Goal: Information Seeking & Learning: Learn about a topic

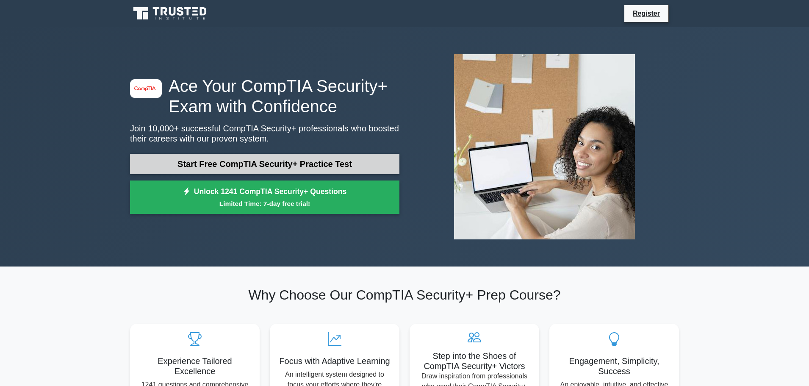
click at [232, 160] on link "Start Free CompTIA Security+ Practice Test" at bounding box center [264, 164] width 269 height 20
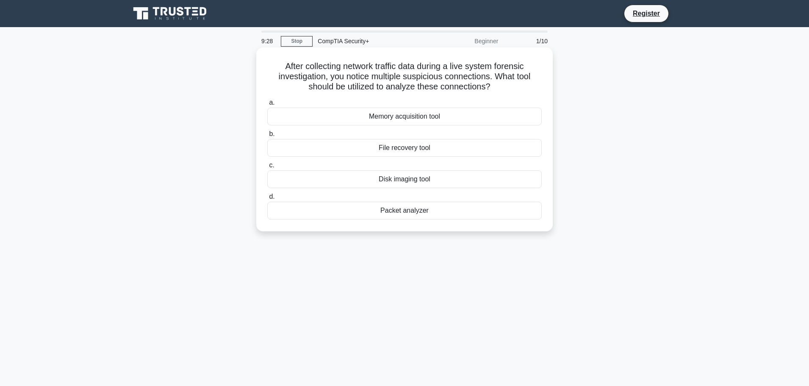
click at [416, 213] on div "Packet analyzer" at bounding box center [404, 211] width 274 height 18
click at [267, 199] on input "d. Packet analyzer" at bounding box center [267, 197] width 0 height 6
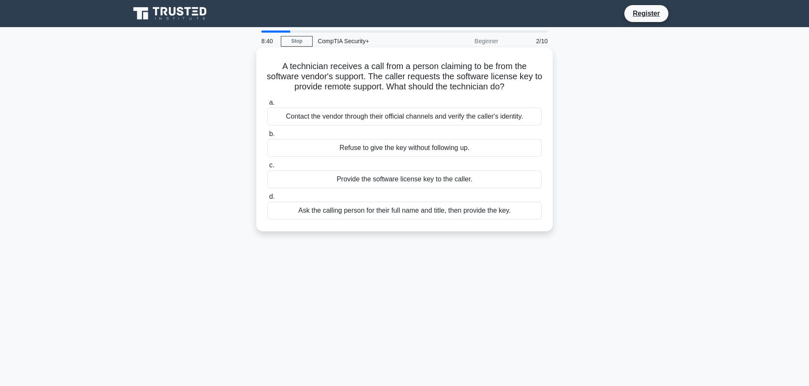
click at [394, 152] on div "Refuse to give the key without following up." at bounding box center [404, 148] width 274 height 18
click at [267, 137] on input "b. Refuse to give the key without following up." at bounding box center [267, 134] width 0 height 6
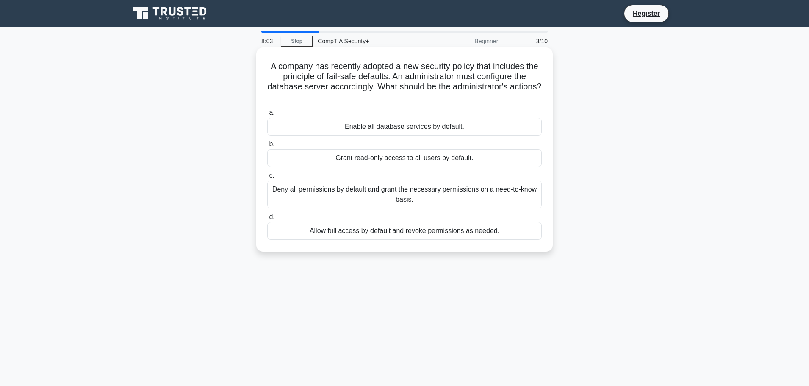
click at [364, 198] on div "Deny all permissions by default and grant the necessary permissions on a need-t…" at bounding box center [404, 194] width 274 height 28
click at [267, 178] on input "c. Deny all permissions by default and grant the necessary permissions on a nee…" at bounding box center [267, 176] width 0 height 6
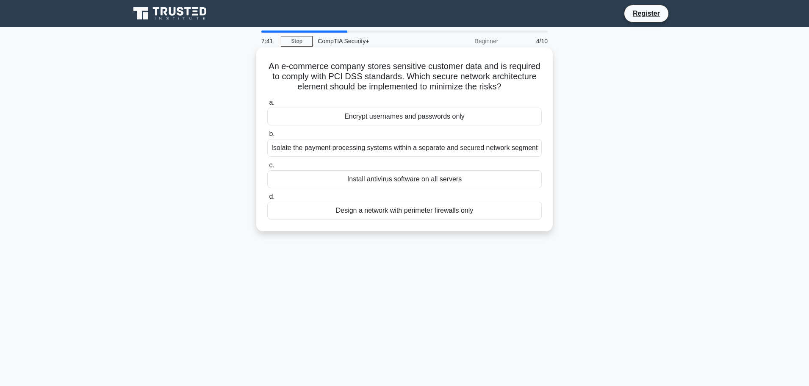
click at [366, 151] on div "Isolate the payment processing systems within a separate and secured network se…" at bounding box center [404, 148] width 274 height 18
click at [267, 137] on input "b. Isolate the payment processing systems within a separate and secured network…" at bounding box center [267, 134] width 0 height 6
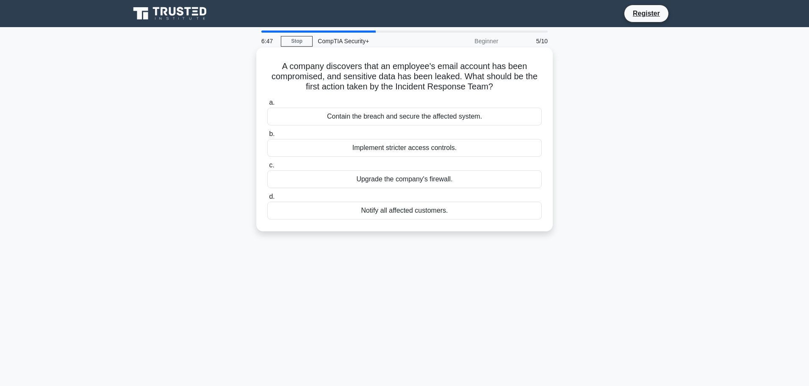
click at [397, 119] on div "Contain the breach and secure the affected system." at bounding box center [404, 117] width 274 height 18
click at [267, 105] on input "a. Contain the breach and secure the affected system." at bounding box center [267, 103] width 0 height 6
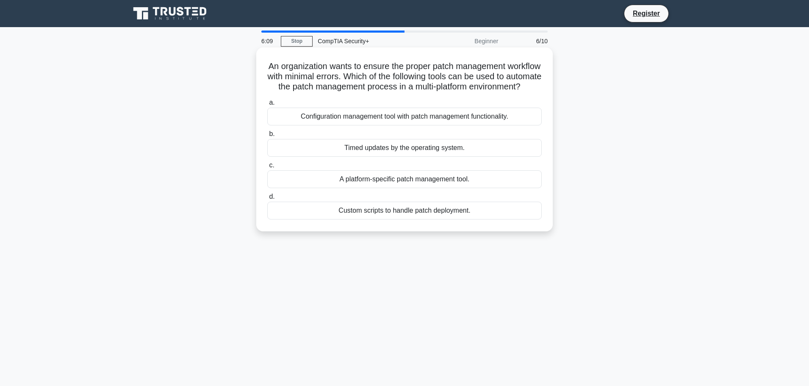
click at [436, 157] on div "Timed updates by the operating system." at bounding box center [404, 148] width 274 height 18
click at [267, 137] on input "b. Timed updates by the operating system." at bounding box center [267, 134] width 0 height 6
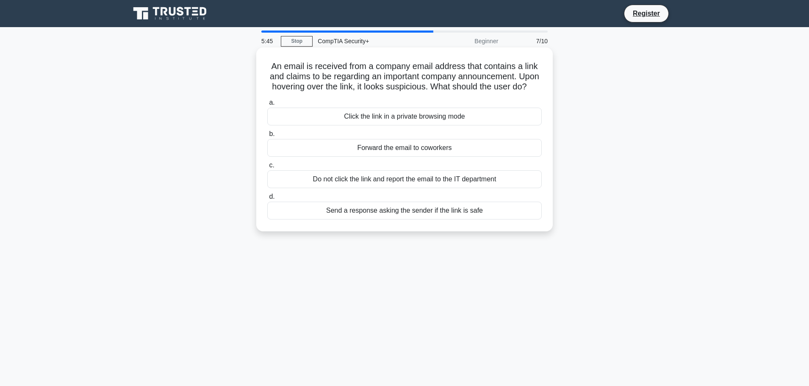
click at [400, 188] on div "Do not click the link and report the email to the IT department" at bounding box center [404, 179] width 274 height 18
click at [267, 168] on input "c. Do not click the link and report the email to the IT department" at bounding box center [267, 166] width 0 height 6
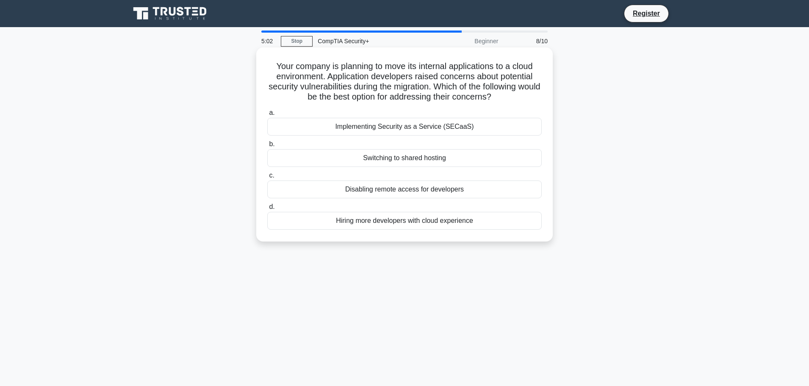
click at [401, 192] on div "Disabling remote access for developers" at bounding box center [404, 189] width 274 height 18
click at [267, 178] on input "c. Disabling remote access for developers" at bounding box center [267, 176] width 0 height 6
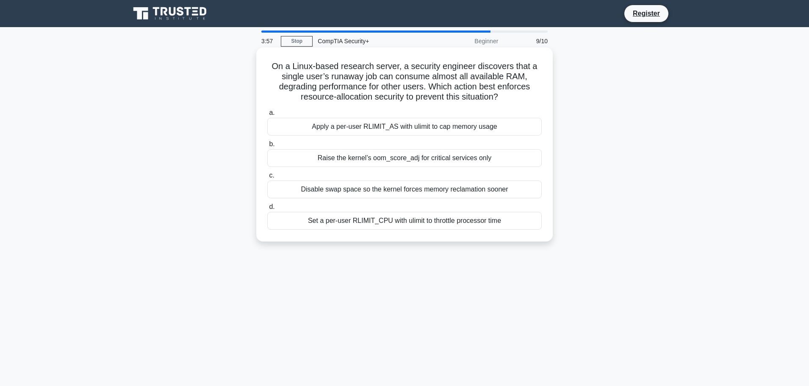
click at [451, 126] on div "Apply a per-user RLIMIT_AS with ulimit to cap memory usage" at bounding box center [404, 127] width 274 height 18
click at [267, 116] on input "a. Apply a per-user RLIMIT_AS with ulimit to cap memory usage" at bounding box center [267, 113] width 0 height 6
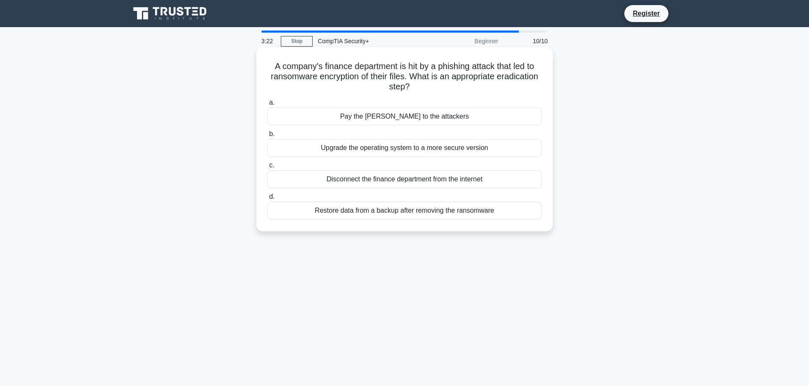
click at [419, 211] on div "Restore data from a backup after removing the ransomware" at bounding box center [404, 211] width 274 height 18
click at [267, 199] on input "d. Restore data from a backup after removing the ransomware" at bounding box center [267, 197] width 0 height 6
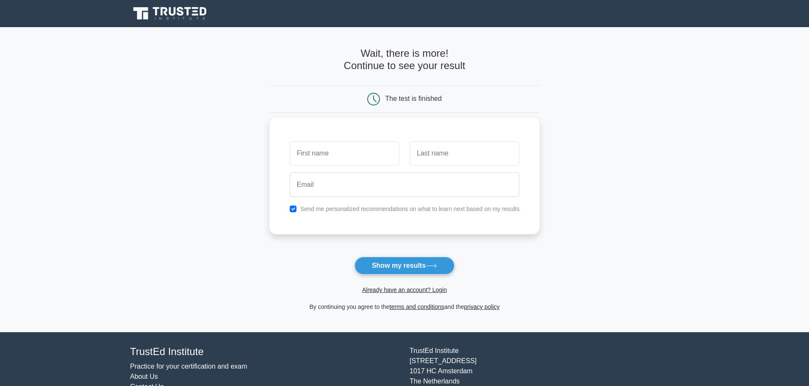
click at [337, 154] on input "text" at bounding box center [345, 153] width 110 height 25
type input "Goutham Reddy"
click at [445, 153] on input "text" at bounding box center [464, 153] width 110 height 25
type input "Alavalapati"
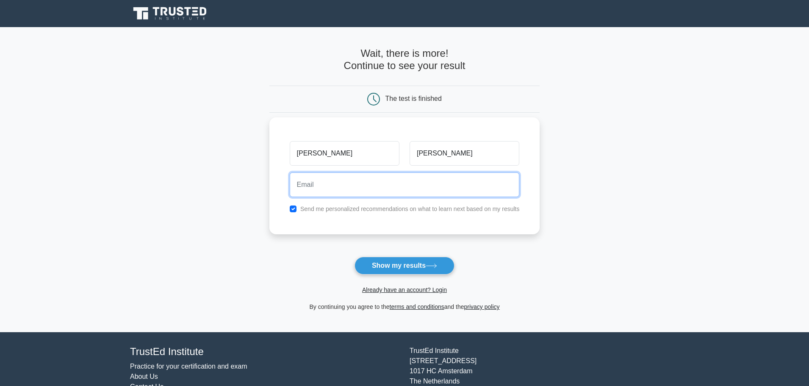
click at [424, 187] on input "email" at bounding box center [405, 184] width 230 height 25
type input "alavalapatigoutham@gmail.com"
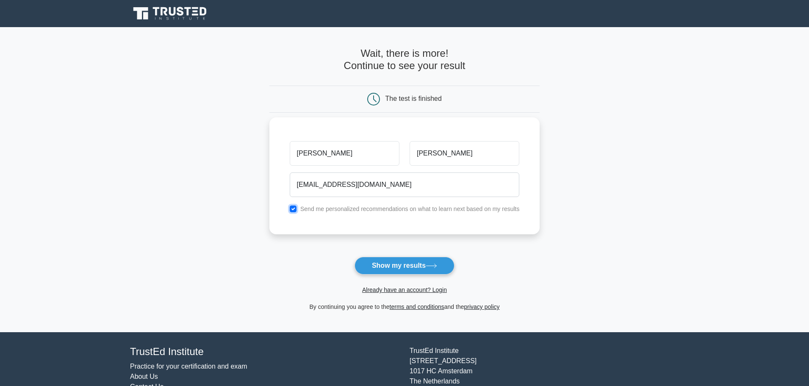
click at [295, 210] on input "checkbox" at bounding box center [293, 208] width 7 height 7
checkbox input "false"
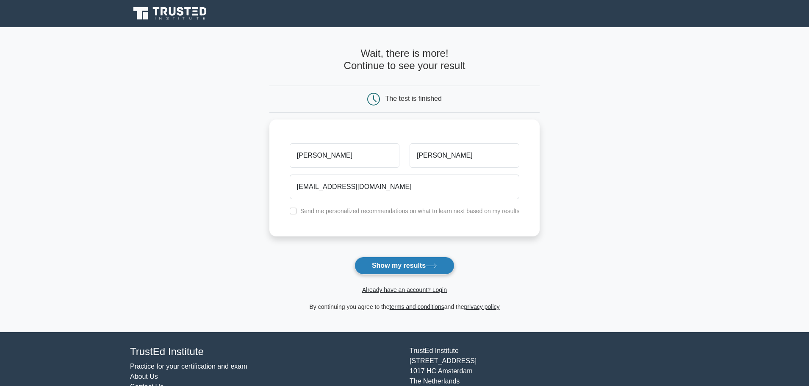
click at [384, 266] on button "Show my results" at bounding box center [404, 266] width 100 height 18
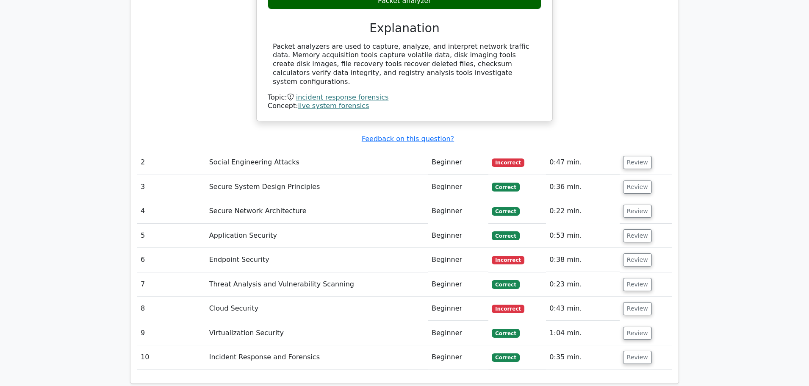
scroll to position [931, 0]
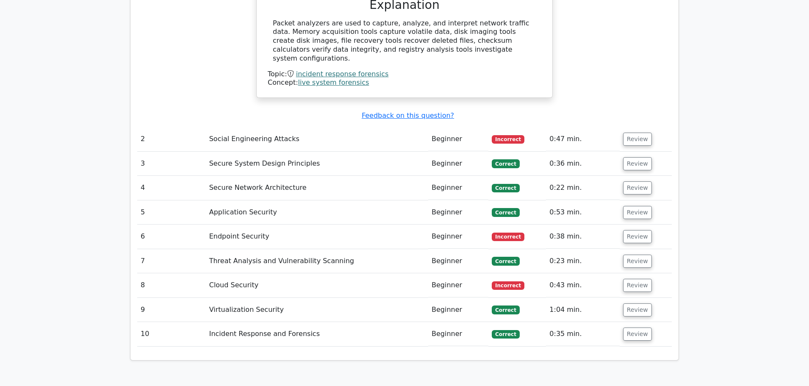
click at [296, 127] on td "Social Engineering Attacks" at bounding box center [317, 139] width 222 height 24
click at [629, 133] on button "Review" at bounding box center [637, 139] width 29 height 13
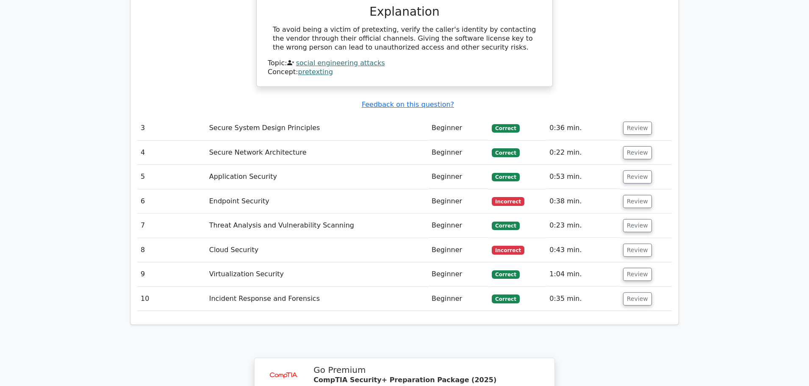
scroll to position [1270, 0]
click at [259, 189] on td "Endpoint Security" at bounding box center [317, 201] width 222 height 24
click at [623, 194] on button "Review" at bounding box center [637, 200] width 29 height 13
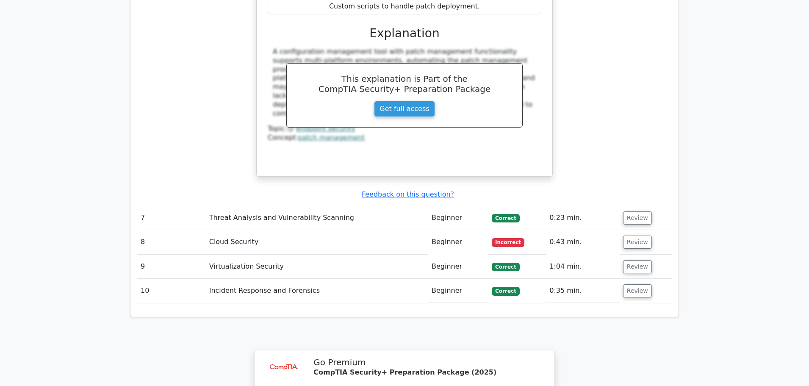
scroll to position [1651, 0]
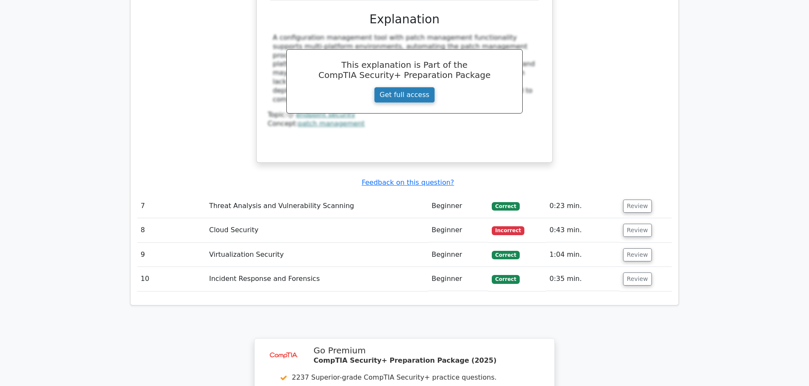
click at [405, 87] on link "Get full access" at bounding box center [404, 95] width 61 height 16
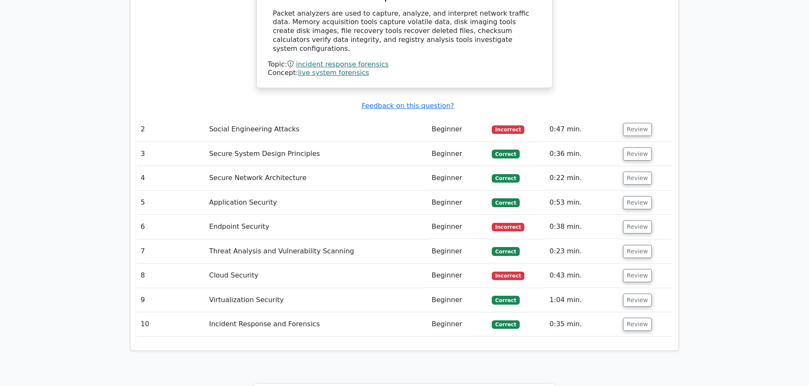
scroll to position [974, 0]
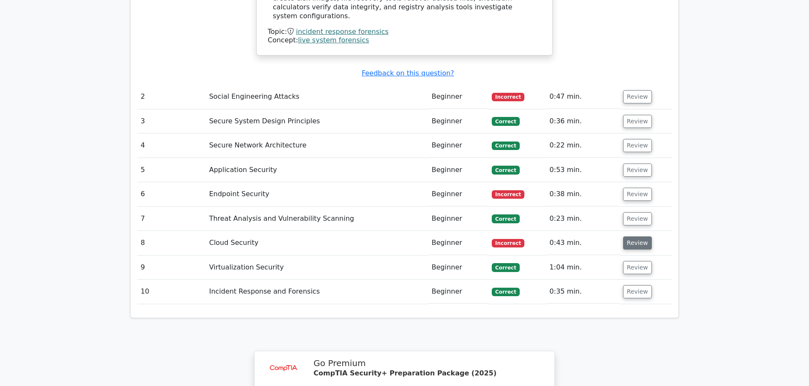
click at [628, 236] on button "Review" at bounding box center [637, 242] width 29 height 13
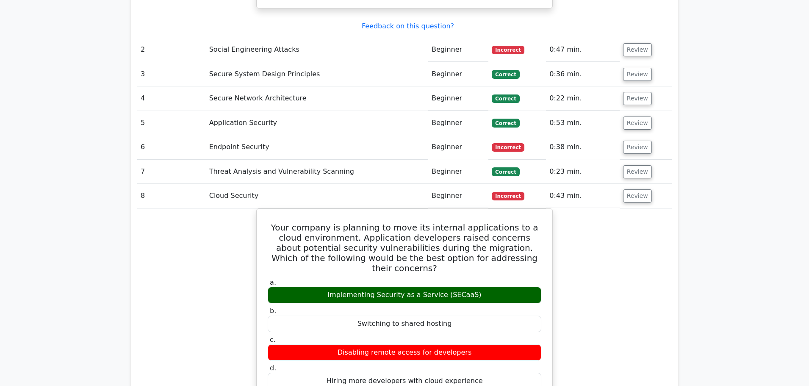
scroll to position [931, 0]
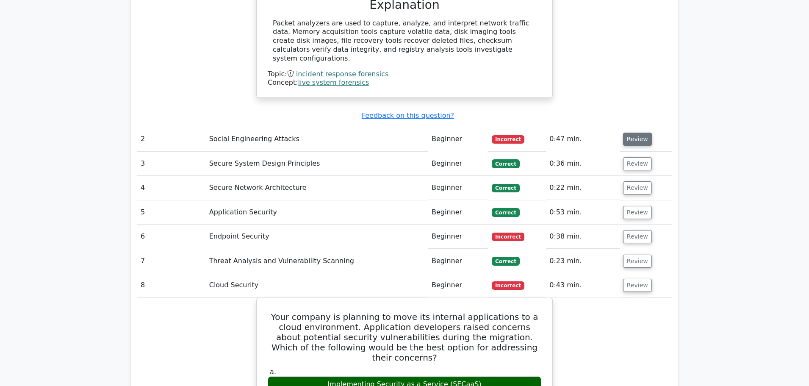
click at [636, 133] on button "Review" at bounding box center [637, 139] width 29 height 13
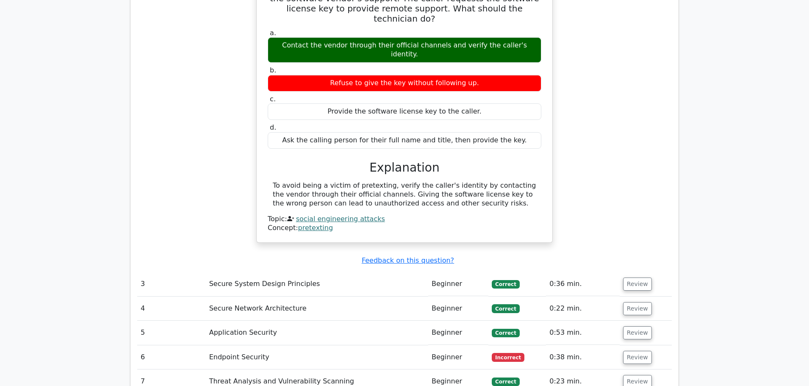
scroll to position [1185, 0]
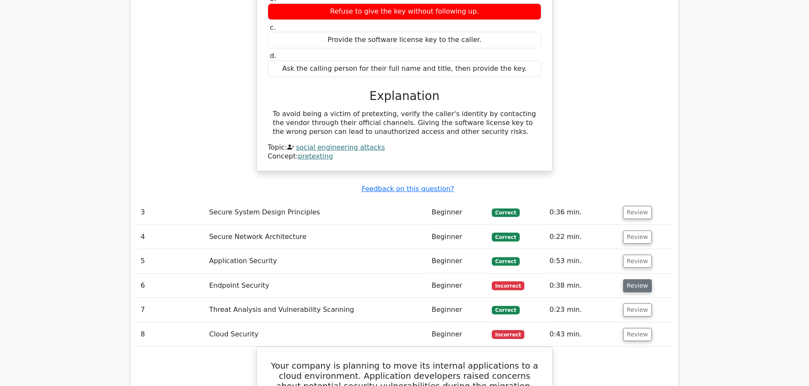
click at [641, 279] on button "Review" at bounding box center [637, 285] width 29 height 13
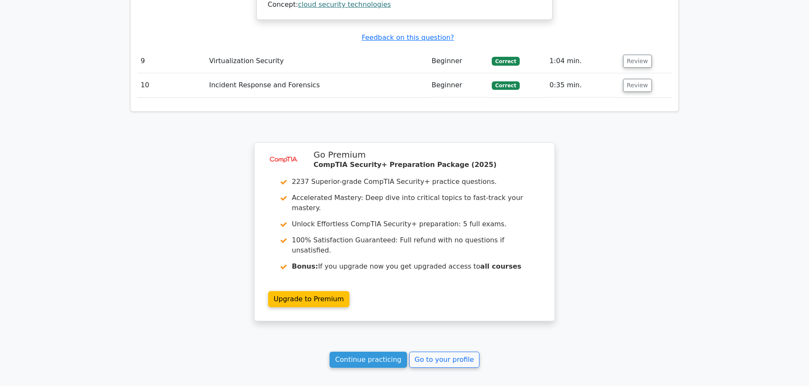
scroll to position [2181, 0]
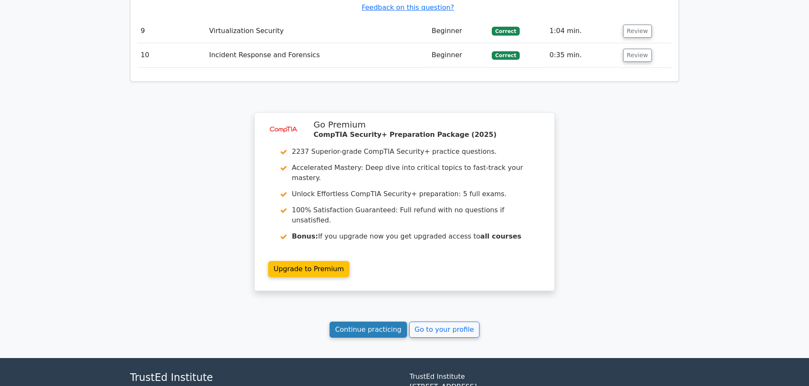
click at [391, 321] on link "Continue practicing" at bounding box center [367, 329] width 77 height 16
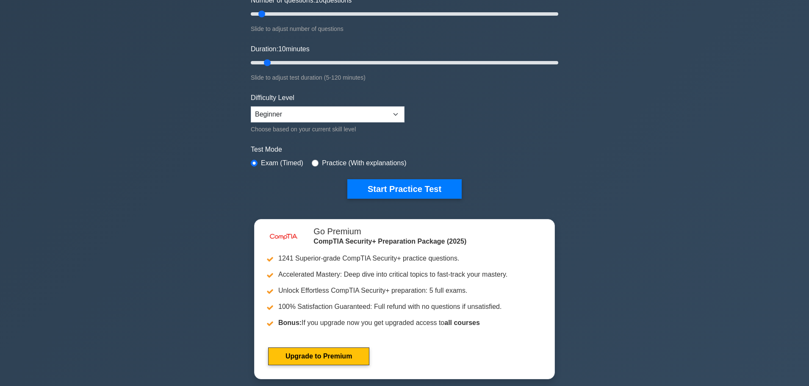
scroll to position [127, 0]
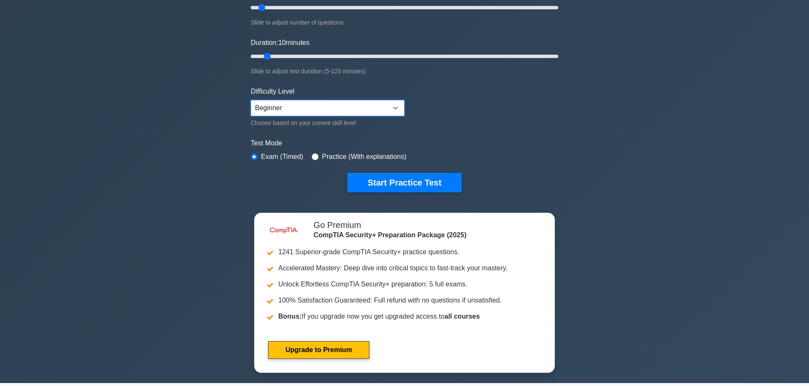
click at [315, 107] on select "Beginner Intermediate Expert" at bounding box center [328, 108] width 154 height 16
select select "expert"
click at [251, 100] on select "Beginner Intermediate Expert" at bounding box center [328, 108] width 154 height 16
click at [420, 184] on button "Start Practice Test" at bounding box center [404, 182] width 114 height 19
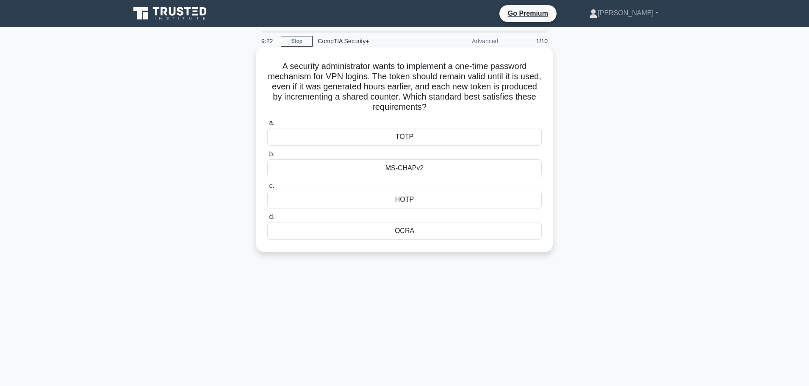
click at [408, 200] on div "HOTP" at bounding box center [404, 199] width 274 height 18
click at [267, 188] on input "c. HOTP" at bounding box center [267, 186] width 0 height 6
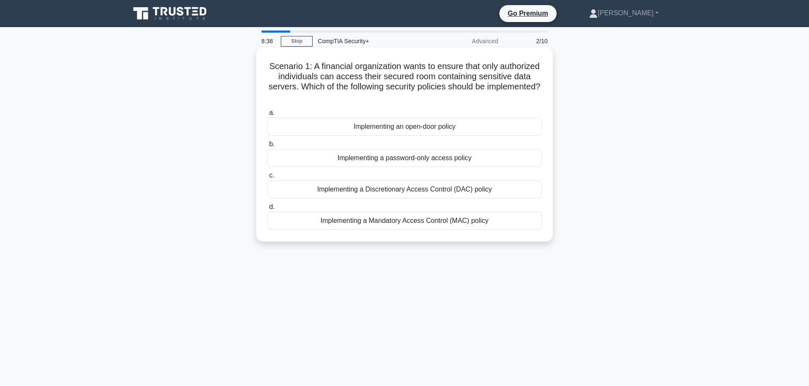
click at [422, 190] on div "Implementing a Discretionary Access Control (DAC) policy" at bounding box center [404, 189] width 274 height 18
click at [267, 178] on input "c. Implementing a Discretionary Access Control (DAC) policy" at bounding box center [267, 176] width 0 height 6
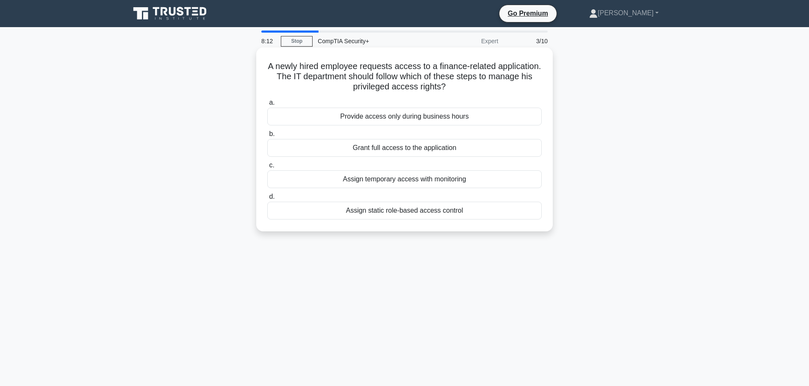
click at [443, 184] on div "Assign temporary access with monitoring" at bounding box center [404, 179] width 274 height 18
click at [267, 168] on input "c. Assign temporary access with monitoring" at bounding box center [267, 166] width 0 height 6
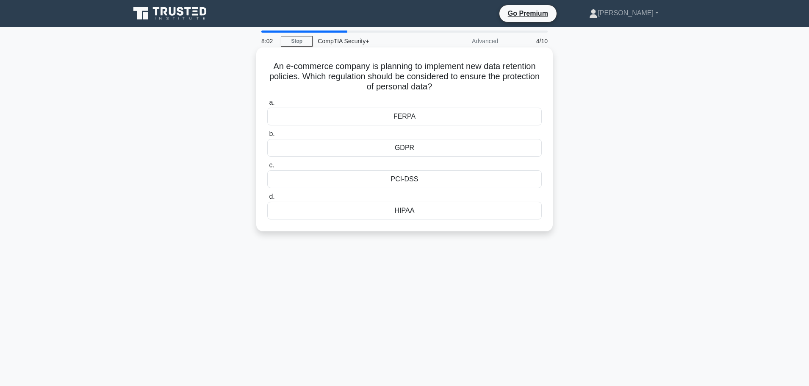
click at [402, 180] on div "PCI-DSS" at bounding box center [404, 179] width 274 height 18
click at [267, 168] on input "c. PCI-DSS" at bounding box center [267, 166] width 0 height 6
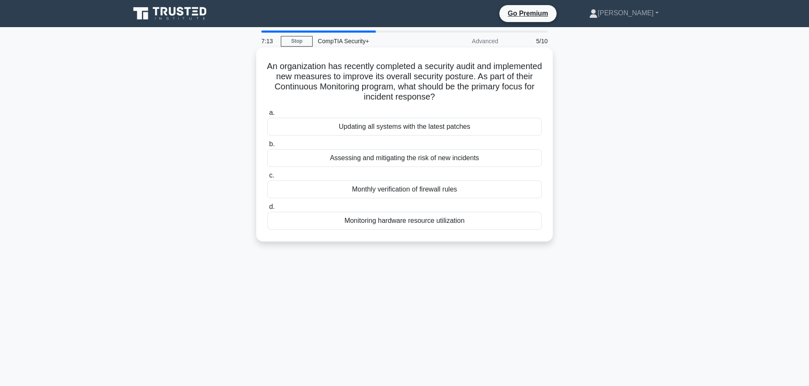
click at [424, 128] on div "Updating all systems with the latest patches" at bounding box center [404, 127] width 274 height 18
click at [267, 116] on input "a. Updating all systems with the latest patches" at bounding box center [267, 113] width 0 height 6
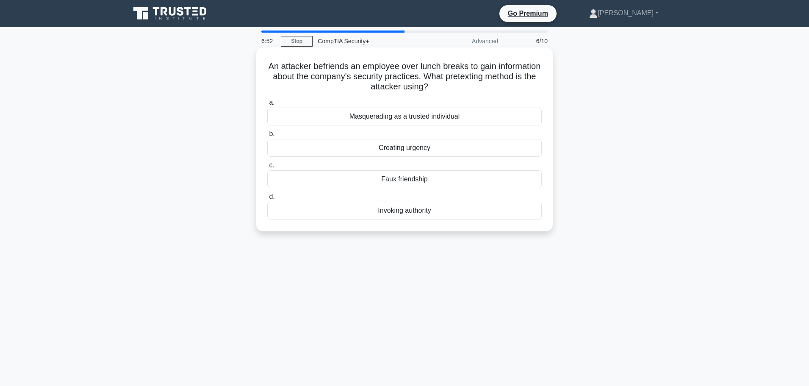
click at [407, 181] on div "Faux friendship" at bounding box center [404, 179] width 274 height 18
click at [267, 168] on input "c. Faux friendship" at bounding box center [267, 166] width 0 height 6
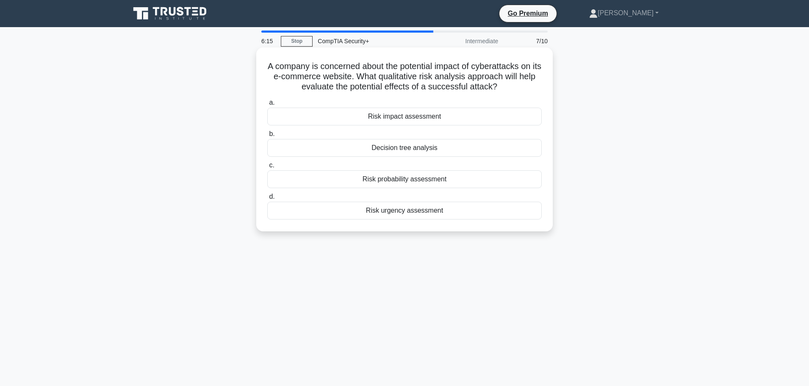
click at [383, 183] on div "Risk probability assessment" at bounding box center [404, 179] width 274 height 18
click at [267, 168] on input "c. Risk probability assessment" at bounding box center [267, 166] width 0 height 6
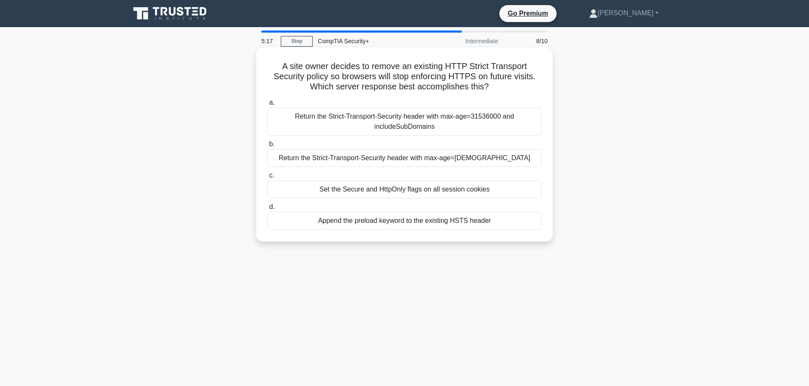
click at [446, 120] on div "Return the Strict-Transport-Security header with max-age=31536000 and includeSu…" at bounding box center [404, 122] width 274 height 28
click at [267, 105] on input "a. Return the Strict-Transport-Security header with max-age=31536000 and includ…" at bounding box center [267, 103] width 0 height 6
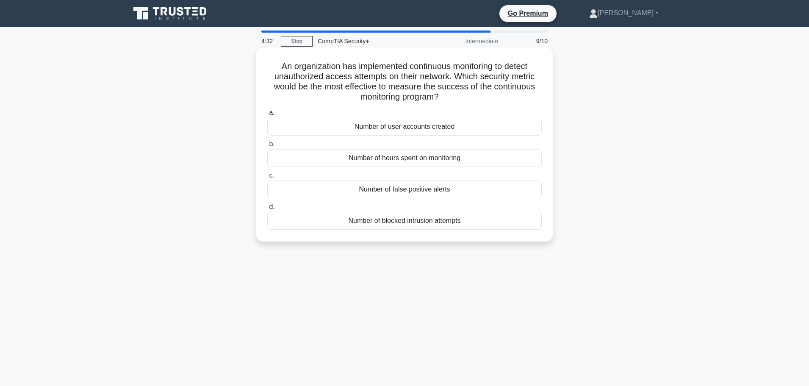
click at [436, 193] on div "Number of false positive alerts" at bounding box center [404, 189] width 274 height 18
click at [267, 178] on input "c. Number of false positive alerts" at bounding box center [267, 176] width 0 height 6
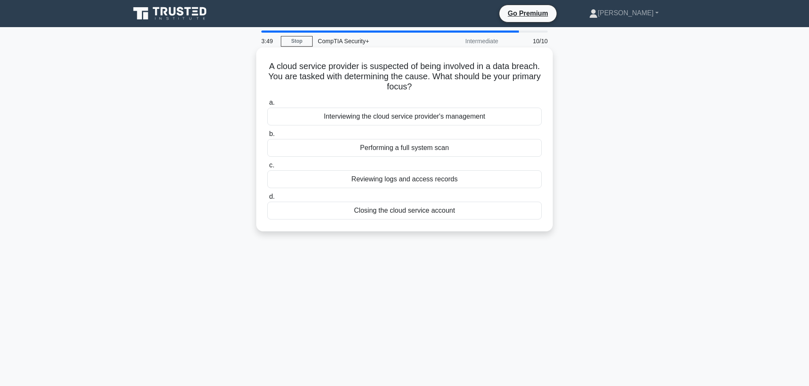
click at [446, 180] on div "Reviewing logs and access records" at bounding box center [404, 179] width 274 height 18
click at [267, 168] on input "c. Reviewing logs and access records" at bounding box center [267, 166] width 0 height 6
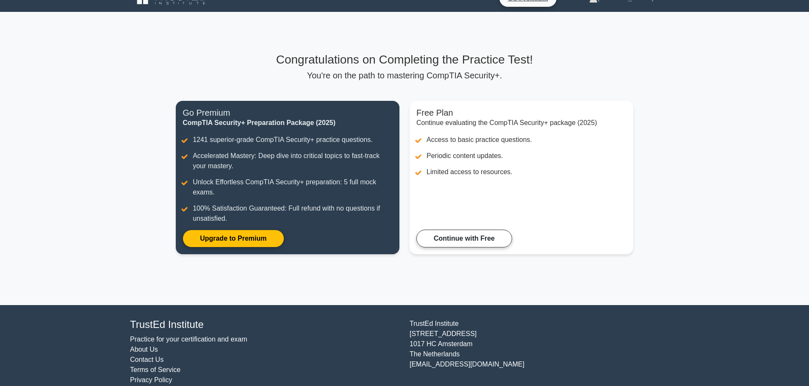
scroll to position [28, 0]
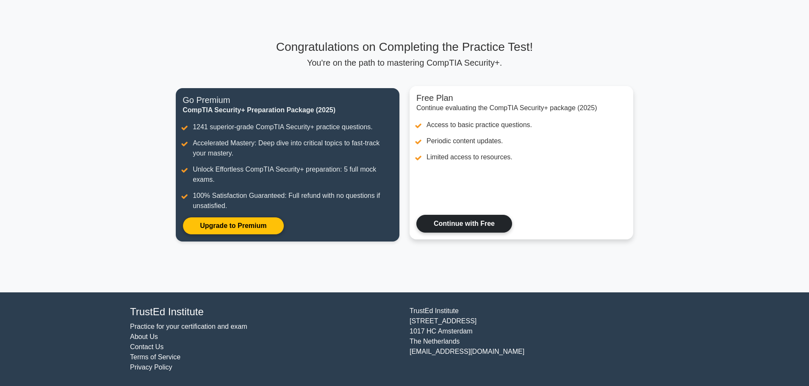
click at [457, 222] on link "Continue with Free" at bounding box center [464, 224] width 96 height 18
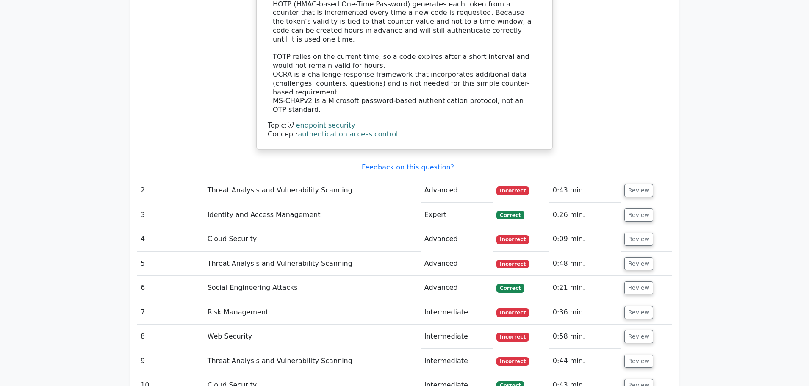
scroll to position [931, 0]
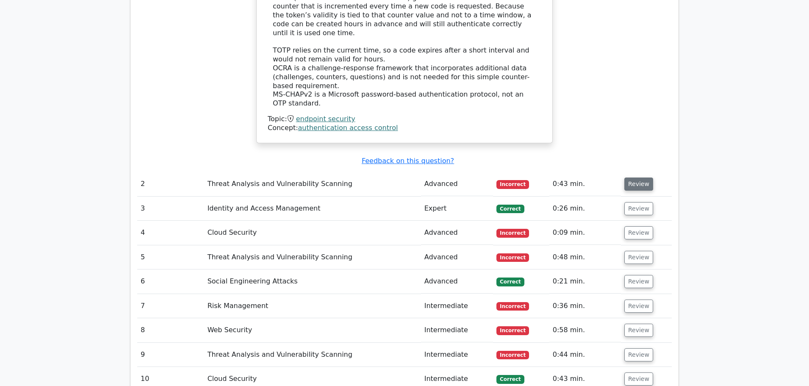
click at [632, 177] on button "Review" at bounding box center [638, 183] width 29 height 13
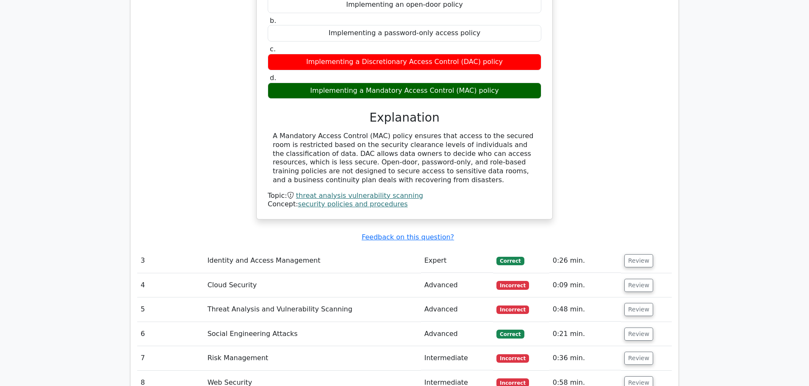
scroll to position [1270, 0]
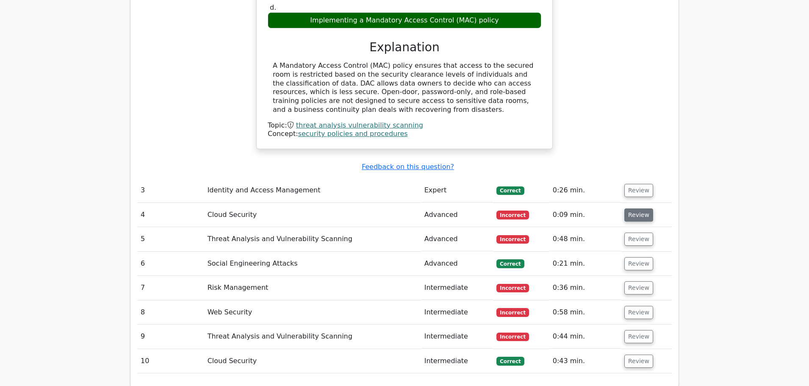
click at [642, 208] on button "Review" at bounding box center [638, 214] width 29 height 13
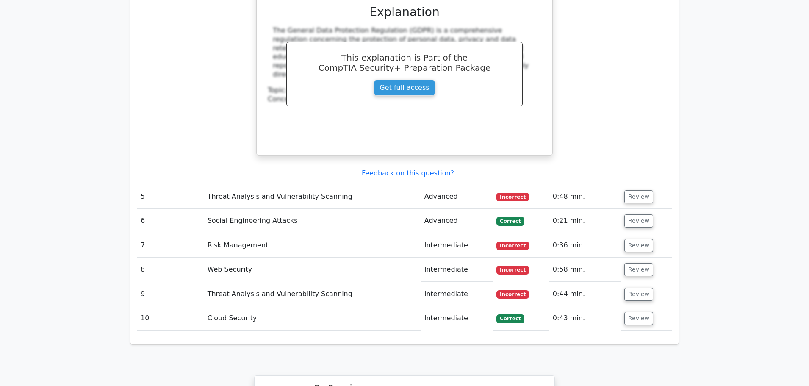
scroll to position [1736, 0]
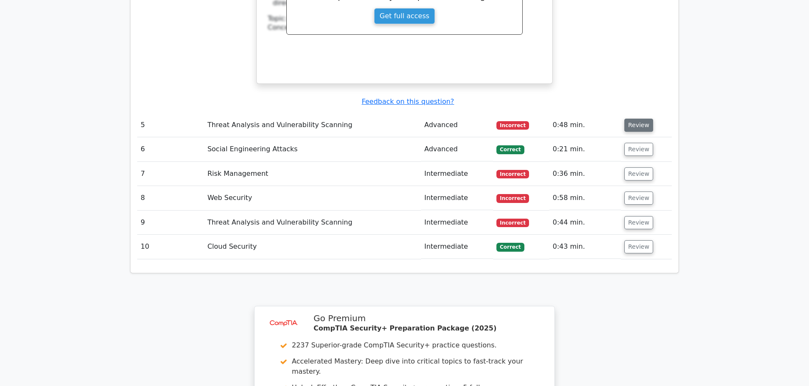
click at [628, 119] on button "Review" at bounding box center [638, 125] width 29 height 13
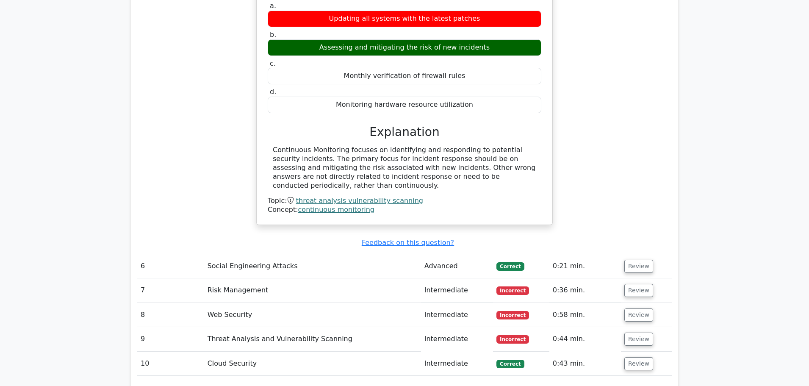
scroll to position [1990, 0]
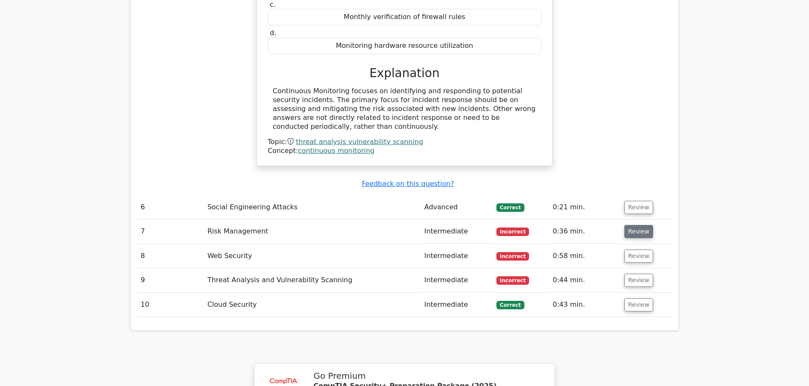
click at [632, 225] on button "Review" at bounding box center [638, 231] width 29 height 13
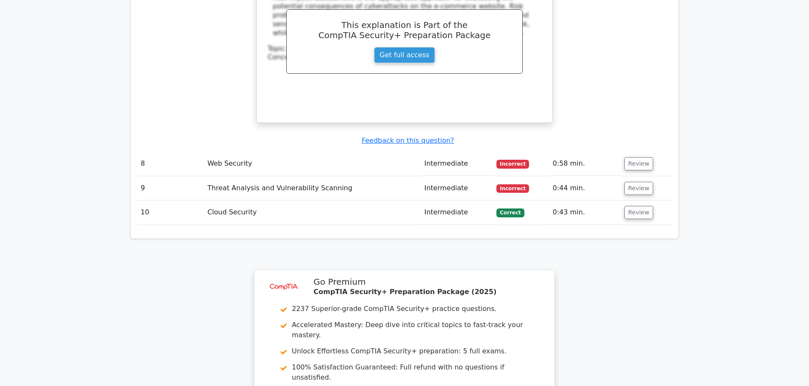
scroll to position [2455, 0]
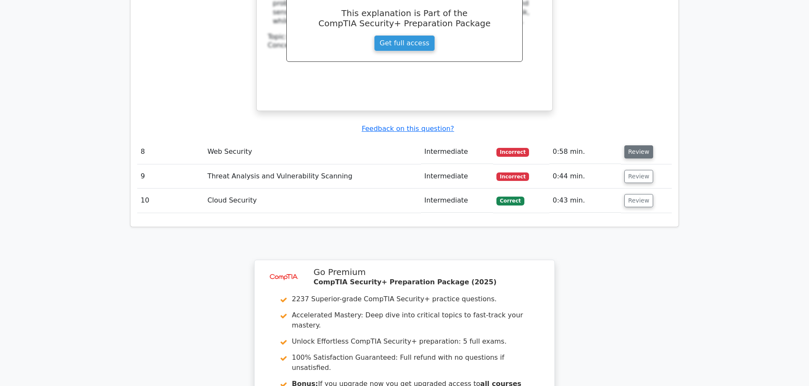
click at [636, 145] on button "Review" at bounding box center [638, 151] width 29 height 13
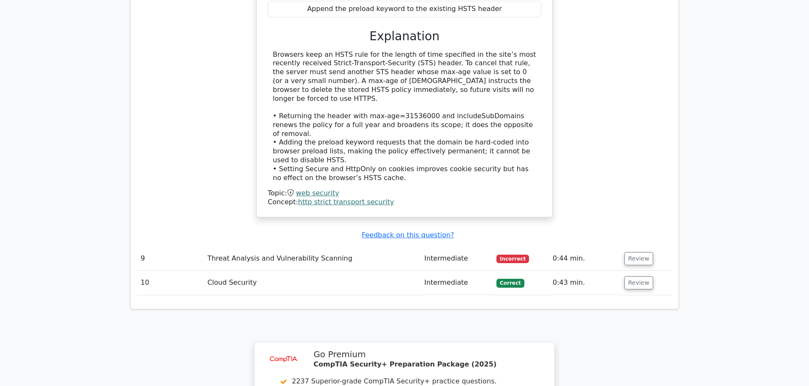
scroll to position [2794, 0]
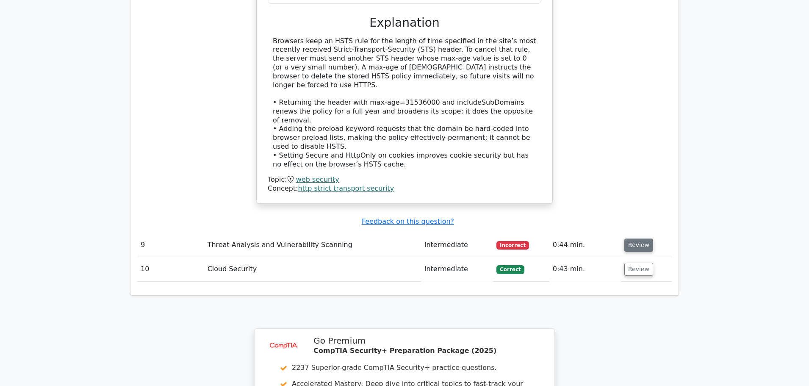
click at [633, 238] on button "Review" at bounding box center [638, 244] width 29 height 13
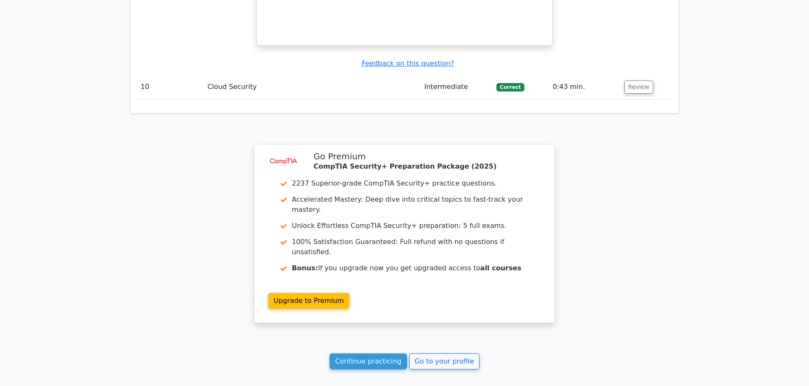
scroll to position [3344, 0]
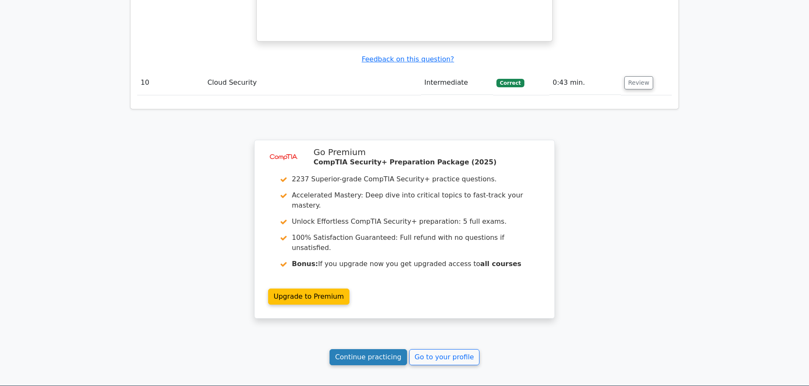
click at [373, 349] on link "Continue practicing" at bounding box center [367, 357] width 77 height 16
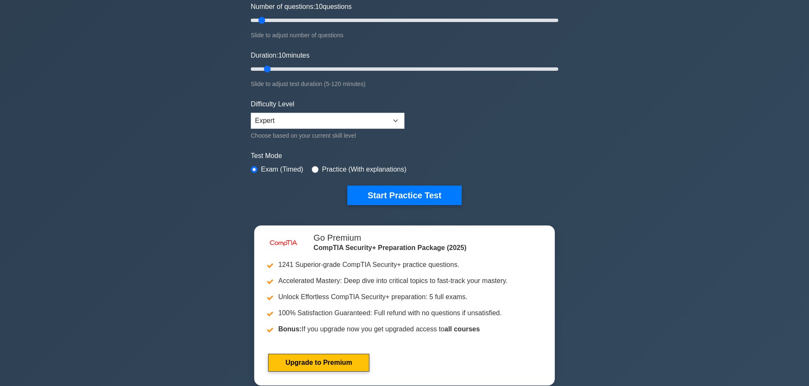
scroll to position [127, 0]
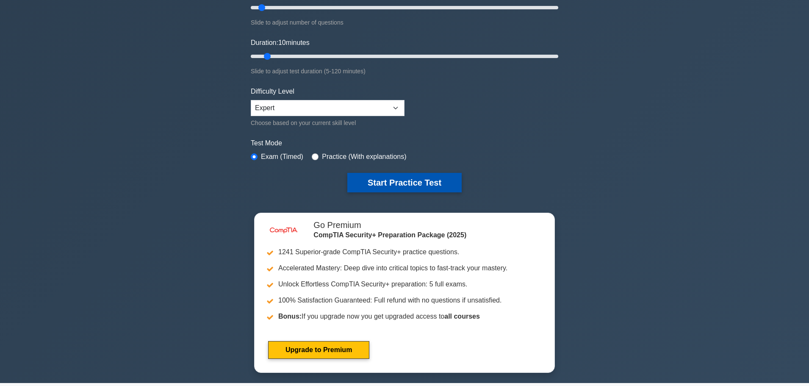
click at [409, 184] on button "Start Practice Test" at bounding box center [404, 182] width 114 height 19
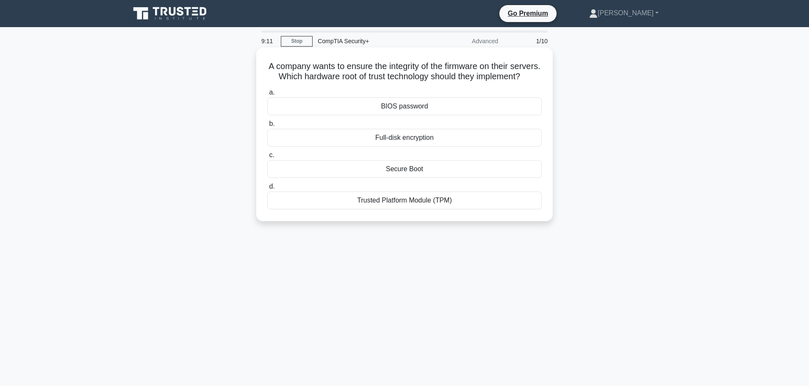
drag, startPoint x: 457, startPoint y: 209, endPoint x: 359, endPoint y: 220, distance: 98.8
click at [356, 211] on div "a. BIOS password b. Full-disk encryption c. d." at bounding box center [404, 148] width 284 height 125
copy div "Trusted Platform Module (TPM)"
click at [392, 178] on div "Secure Boot" at bounding box center [404, 169] width 274 height 18
click at [267, 158] on input "c. Secure Boot" at bounding box center [267, 155] width 0 height 6
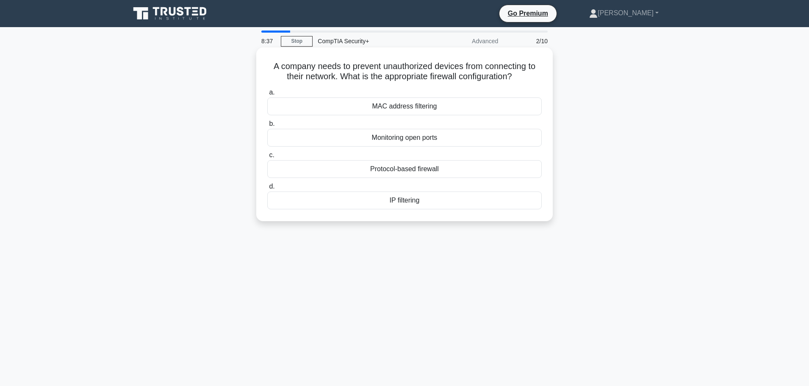
click at [427, 103] on div "MAC address filtering" at bounding box center [404, 106] width 274 height 18
click at [267, 95] on input "a. MAC address filtering" at bounding box center [267, 93] width 0 height 6
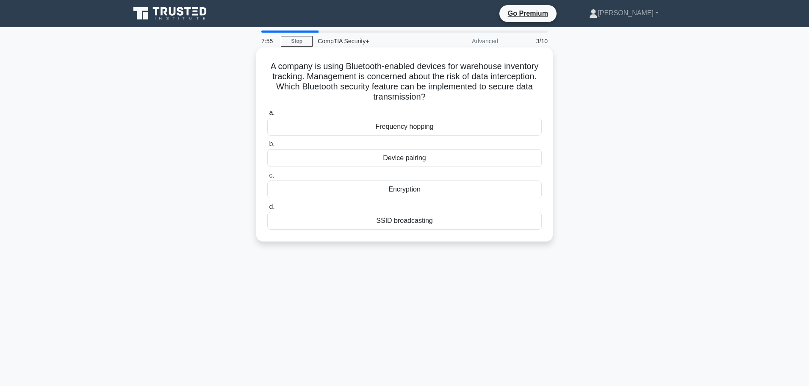
click at [418, 156] on div "Device pairing" at bounding box center [404, 158] width 274 height 18
click at [267, 147] on input "b. Device pairing" at bounding box center [267, 144] width 0 height 6
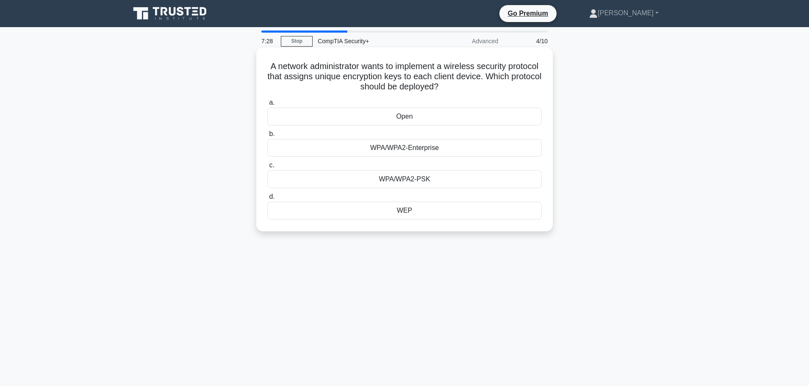
click at [428, 180] on div "WPA/WPA2-PSK" at bounding box center [404, 179] width 274 height 18
click at [267, 168] on input "c. WPA/WPA2-PSK" at bounding box center [267, 166] width 0 height 6
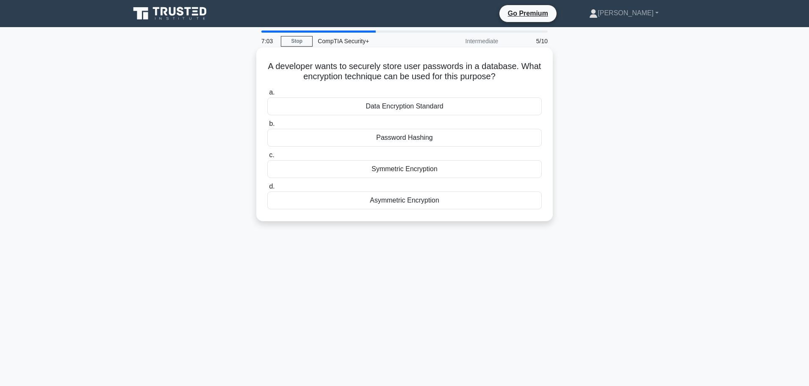
click at [411, 139] on div "Password Hashing" at bounding box center [404, 138] width 274 height 18
click at [267, 127] on input "b. Password Hashing" at bounding box center [267, 124] width 0 height 6
click at [413, 168] on div "Brute-force" at bounding box center [404, 169] width 274 height 18
click at [267, 158] on input "c. Brute-force" at bounding box center [267, 155] width 0 height 6
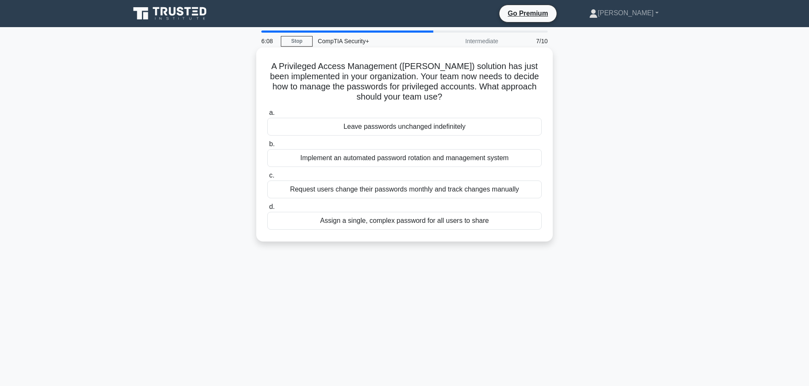
click at [406, 157] on div "Implement an automated password rotation and management system" at bounding box center [404, 158] width 274 height 18
click at [267, 147] on input "b. Implement an automated password rotation and management system" at bounding box center [267, 144] width 0 height 6
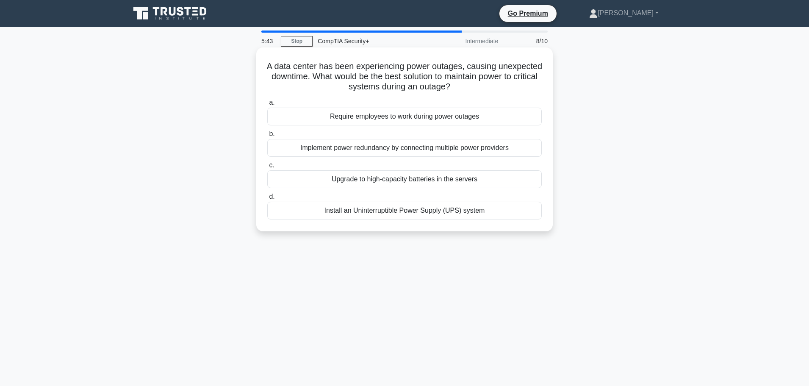
click at [411, 213] on div "Install an Uninterruptible Power Supply (UPS) system" at bounding box center [404, 211] width 274 height 18
click at [267, 199] on input "d. Install an Uninterruptible Power Supply (UPS) system" at bounding box center [267, 197] width 0 height 6
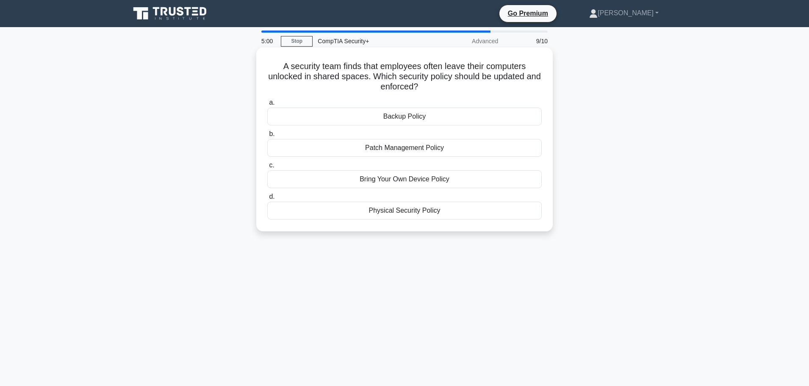
click at [421, 209] on div "Physical Security Policy" at bounding box center [404, 211] width 274 height 18
click at [267, 199] on input "d. Physical Security Policy" at bounding box center [267, 197] width 0 height 6
click at [398, 149] on div "Transitive trust" at bounding box center [404, 148] width 274 height 18
click at [267, 137] on input "b. Transitive trust" at bounding box center [267, 134] width 0 height 6
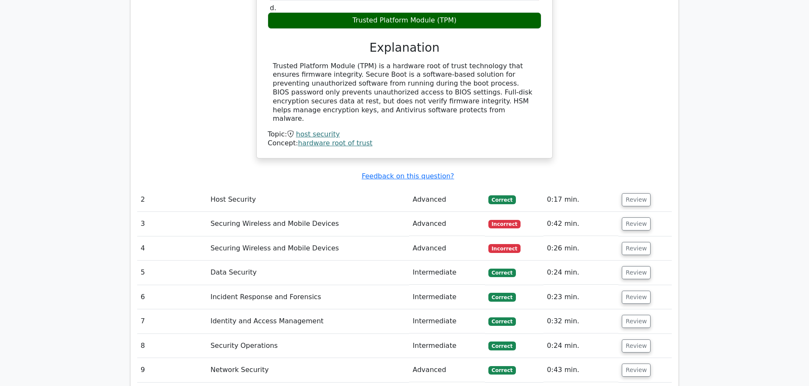
scroll to position [847, 0]
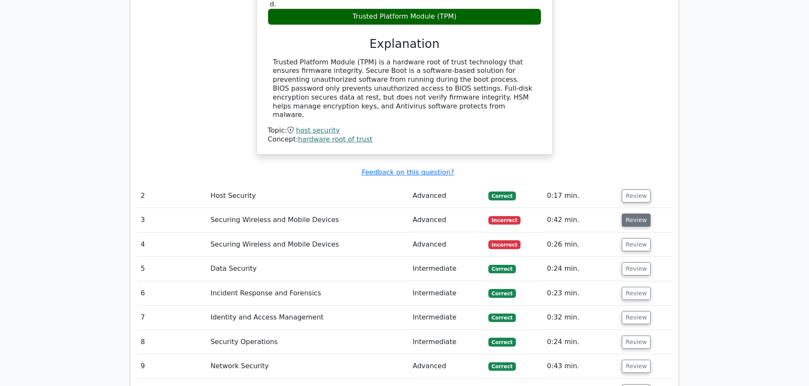
click at [637, 213] on button "Review" at bounding box center [635, 219] width 29 height 13
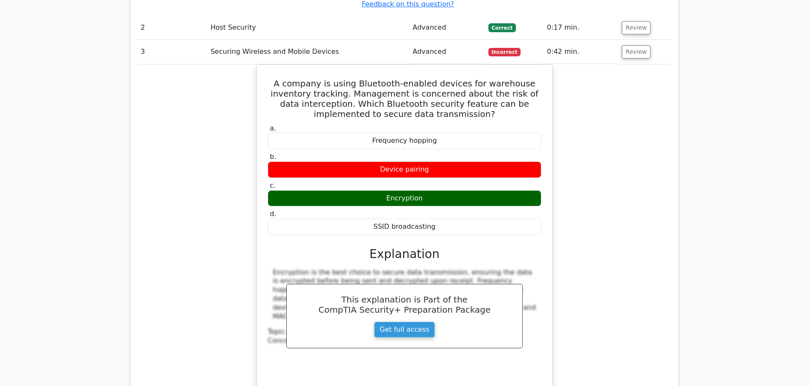
scroll to position [1016, 0]
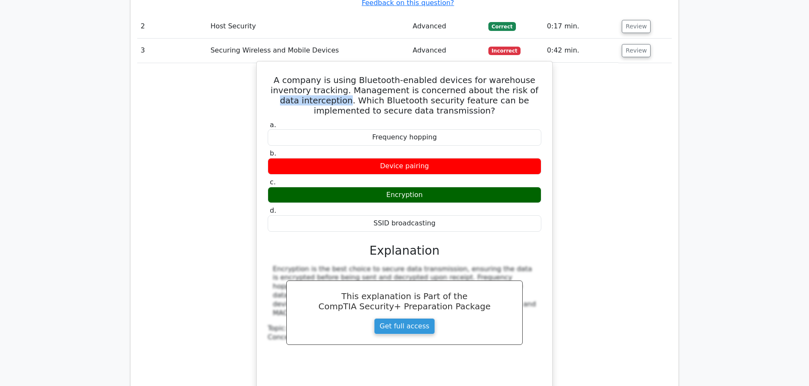
drag, startPoint x: 519, startPoint y: 60, endPoint x: 316, endPoint y: 72, distance: 203.1
click at [316, 75] on h5 "A company is using Bluetooth-enabled devices for warehouse inventory tracking. …" at bounding box center [404, 95] width 275 height 41
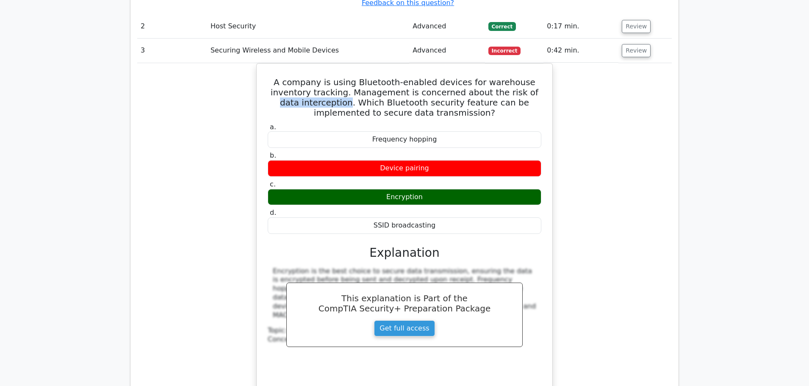
copy h5 "data interception"
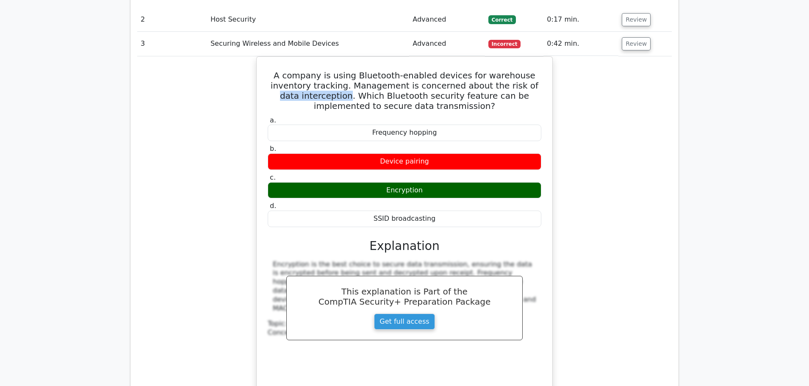
scroll to position [1270, 0]
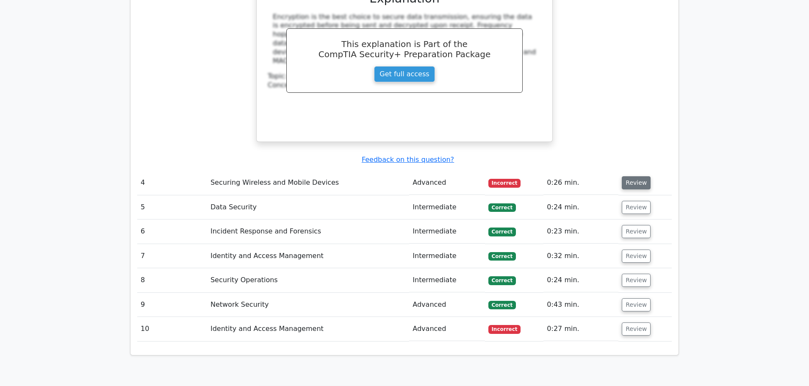
click at [624, 176] on button "Review" at bounding box center [635, 182] width 29 height 13
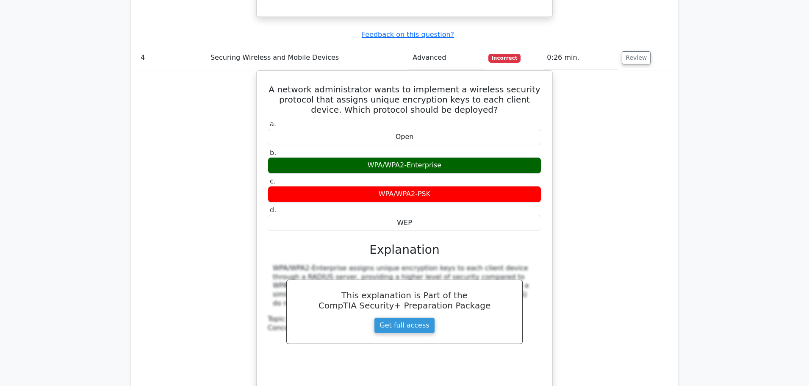
scroll to position [1397, 0]
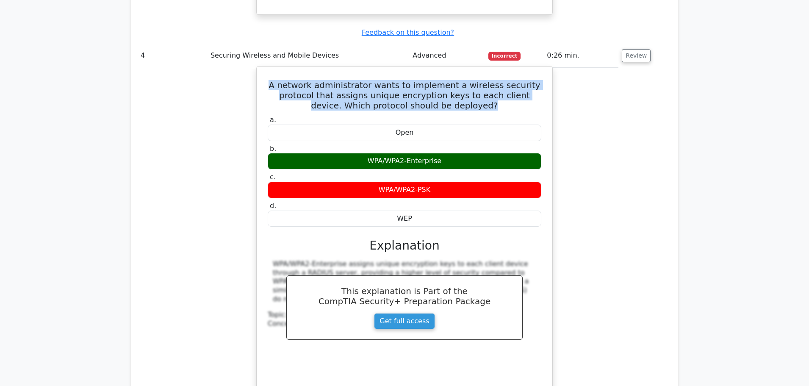
drag, startPoint x: 282, startPoint y: 56, endPoint x: 478, endPoint y: 80, distance: 197.9
click at [478, 80] on h5 "A network administrator wants to implement a wireless security protocol that as…" at bounding box center [404, 95] width 275 height 30
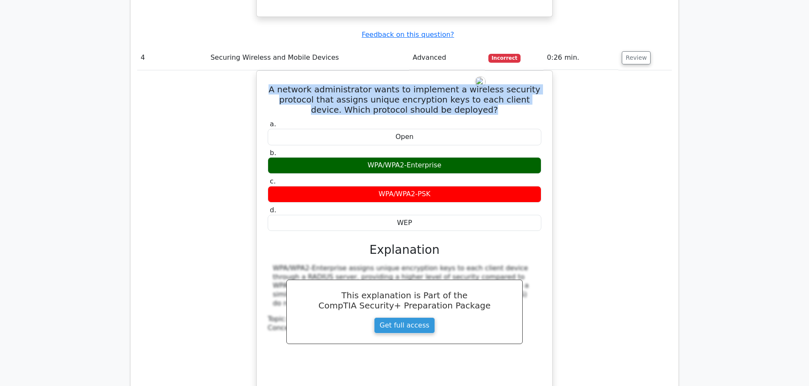
copy h5 "A network administrator wants to implement a wireless security protocol that as…"
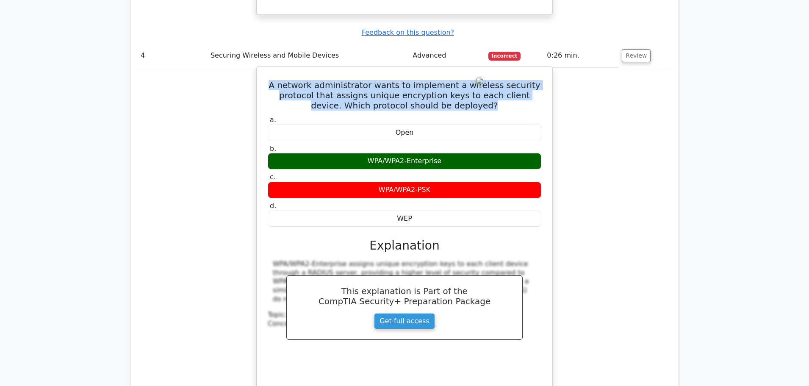
scroll to position [1651, 0]
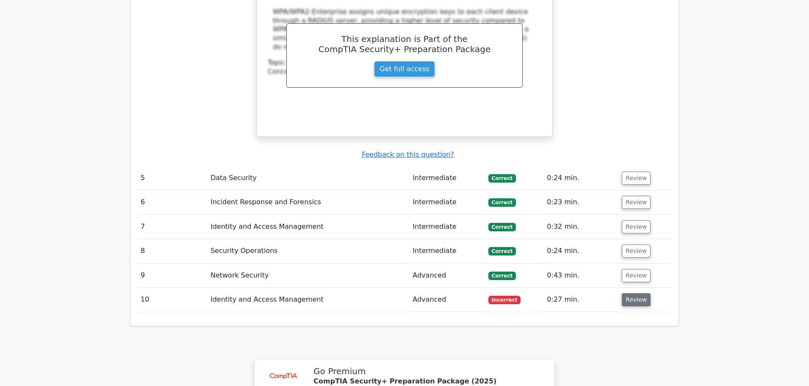
click at [636, 293] on button "Review" at bounding box center [635, 299] width 29 height 13
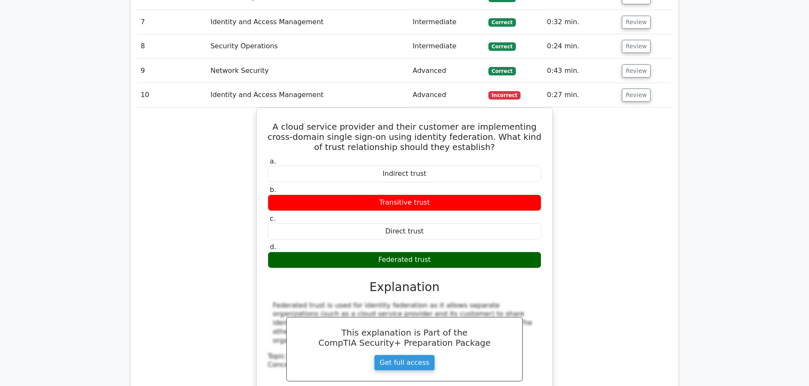
scroll to position [1863, 0]
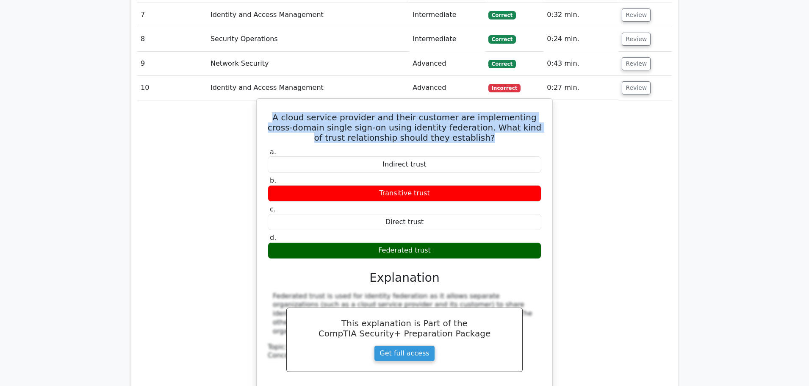
drag, startPoint x: 273, startPoint y: 88, endPoint x: 474, endPoint y: 108, distance: 202.6
click at [474, 112] on h5 "A cloud service provider and their customer are implementing cross-domain singl…" at bounding box center [404, 127] width 275 height 30
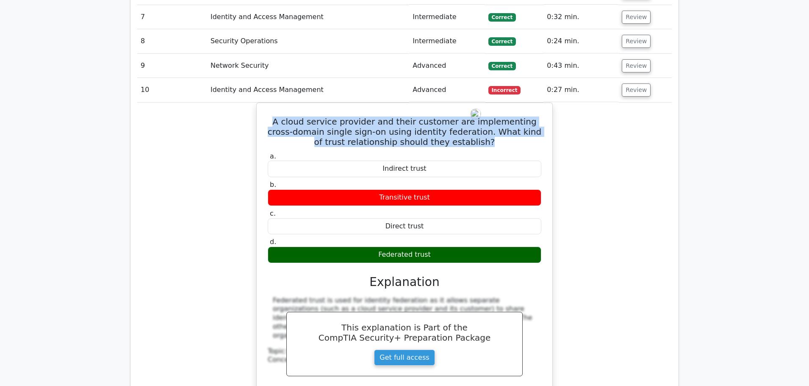
copy h5 "A cloud service provider and their customer are implementing cross-domain singl…"
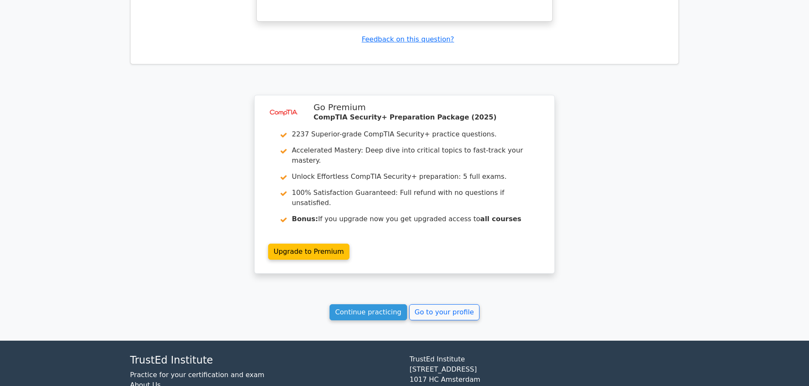
scroll to position [2278, 0]
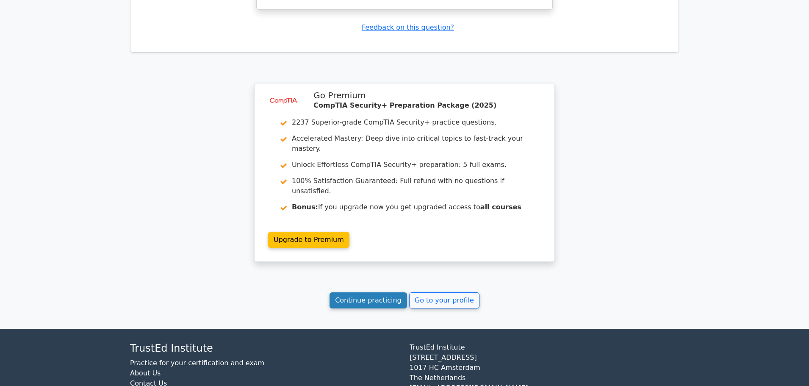
click at [383, 292] on link "Continue practicing" at bounding box center [367, 300] width 77 height 16
